Goal: Transaction & Acquisition: Download file/media

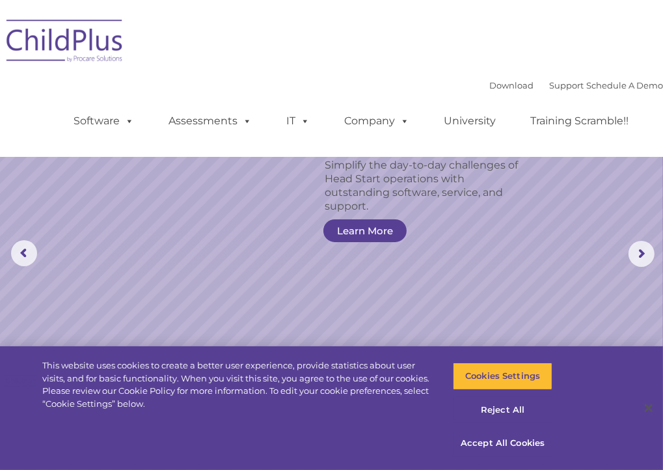
select select "MEDIUM"
click at [489, 83] on link "Download" at bounding box center [511, 85] width 44 height 10
click at [523, 76] on div "Download Support | Schedule A Demo " at bounding box center [576, 86] width 174 height 20
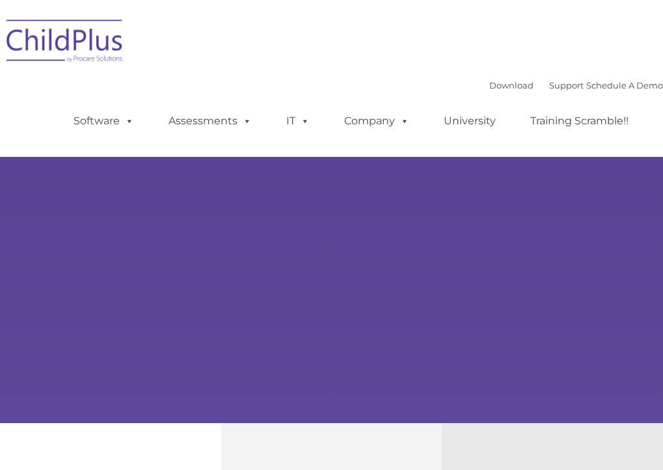
type input ""
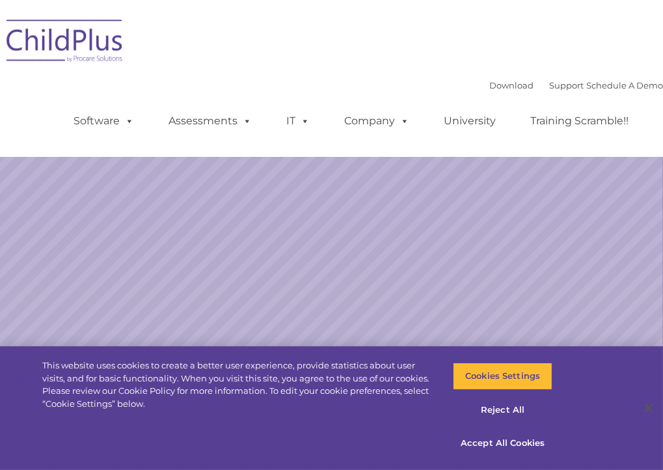
select select "MEDIUM"
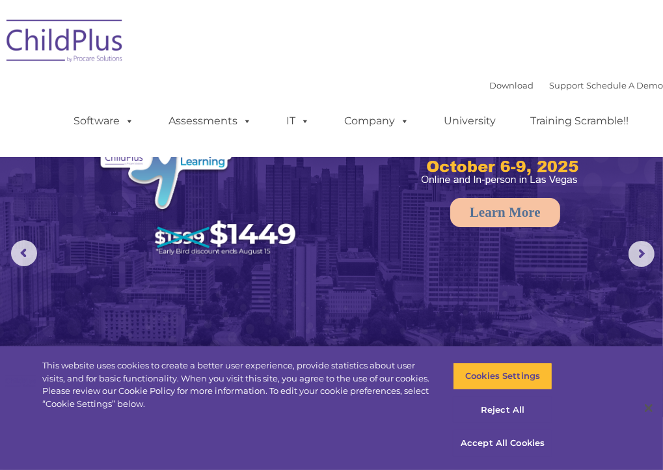
click at [508, 51] on div "Download Support | Schedule A Demo  MENU MENU Software ChildPlus: The original…" at bounding box center [331, 78] width 663 height 137
click at [489, 85] on link "Download" at bounding box center [511, 85] width 44 height 10
